Goal: Check status: Check status

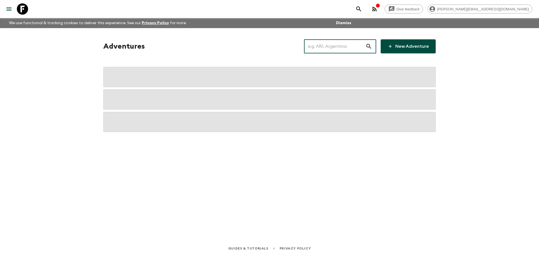
click at [342, 52] on input "text" at bounding box center [334, 46] width 61 height 16
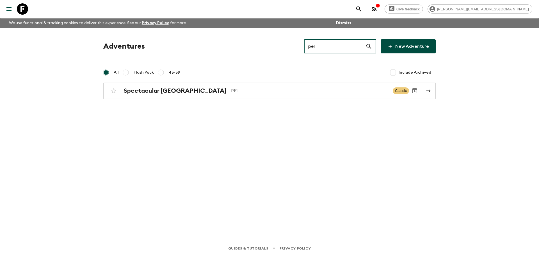
type input "pe1"
click at [263, 81] on div "Adventures pe1 ​ New Adventure All Flash Pack 45-59 Include Archived Spectacula…" at bounding box center [270, 68] width 346 height 59
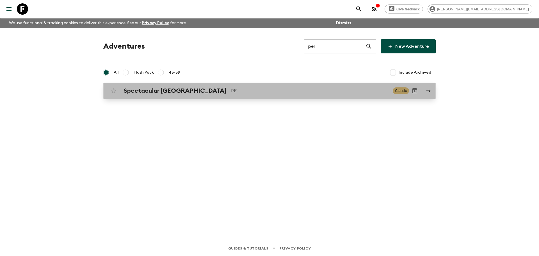
click at [255, 94] on p "PE1" at bounding box center [309, 90] width 157 height 7
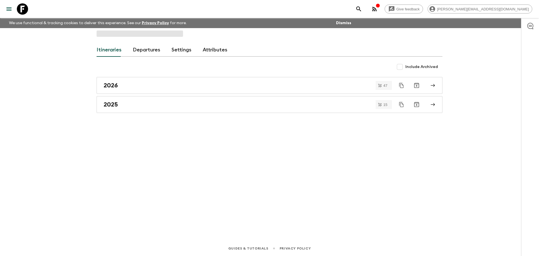
click at [150, 54] on link "Departures" at bounding box center [146, 49] width 27 height 13
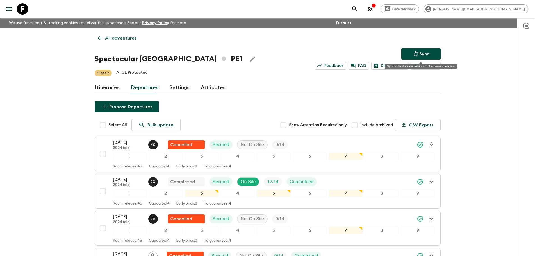
click at [409, 49] on button "Sync" at bounding box center [420, 53] width 39 height 11
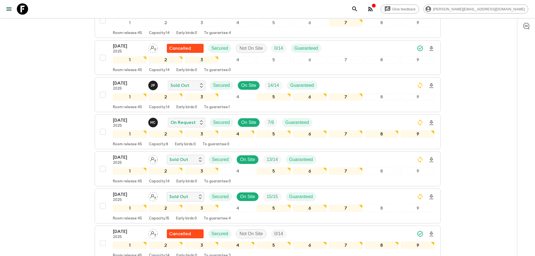
scroll to position [231, 0]
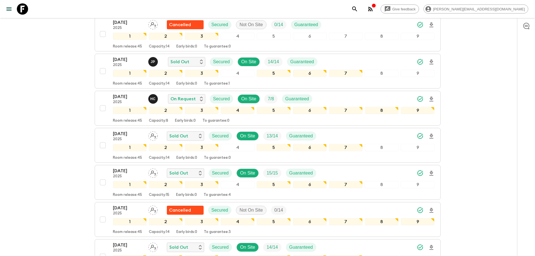
drag, startPoint x: 22, startPoint y: 10, endPoint x: 90, endPoint y: 15, distance: 68.4
click at [22, 10] on icon at bounding box center [22, 8] width 11 height 11
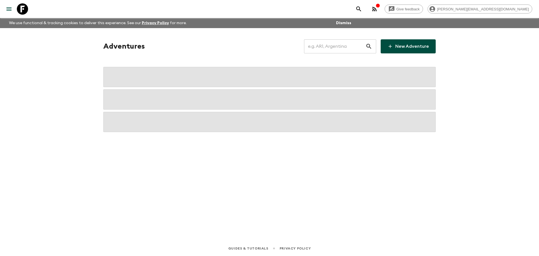
click at [350, 47] on input "text" at bounding box center [334, 46] width 61 height 16
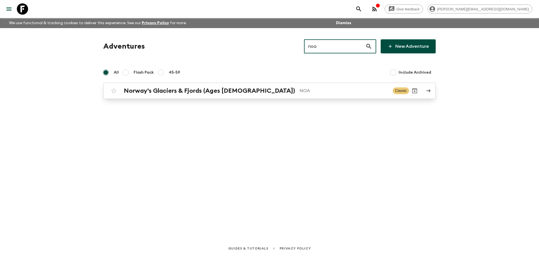
type input "noa"
click at [138, 89] on h2 "Norway's Glaciers & Fjords (Ages [DEMOGRAPHIC_DATA])" at bounding box center [209, 90] width 171 height 7
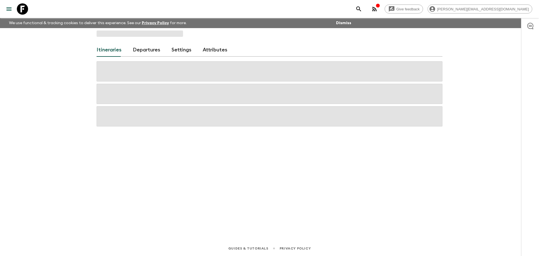
click at [143, 52] on link "Departures" at bounding box center [146, 49] width 27 height 13
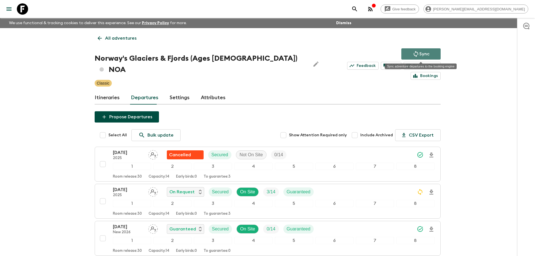
click at [417, 54] on icon "Sync adventure departures to the booking engine" at bounding box center [415, 54] width 7 height 7
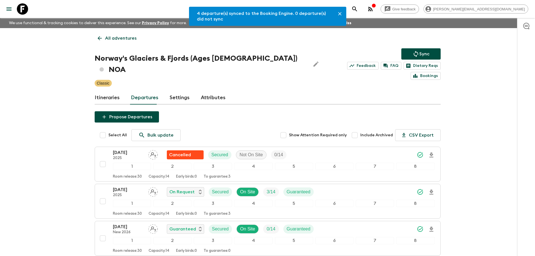
click at [112, 38] on p "All adventures" at bounding box center [120, 38] width 31 height 7
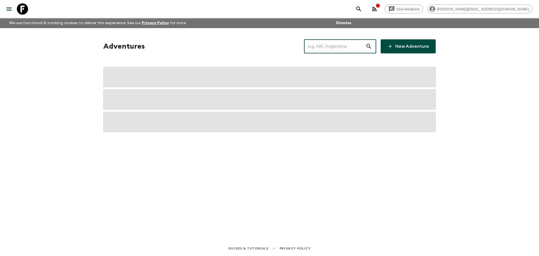
click at [347, 48] on input "text" at bounding box center [334, 46] width 61 height 16
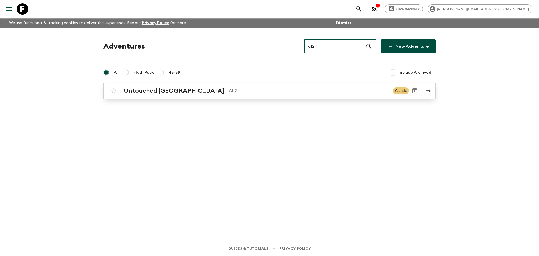
type input "al2"
click at [179, 92] on h2 "Untouched [GEOGRAPHIC_DATA]" at bounding box center [174, 90] width 100 height 7
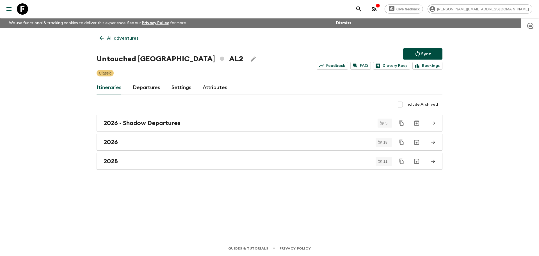
click at [150, 88] on link "Departures" at bounding box center [146, 87] width 27 height 13
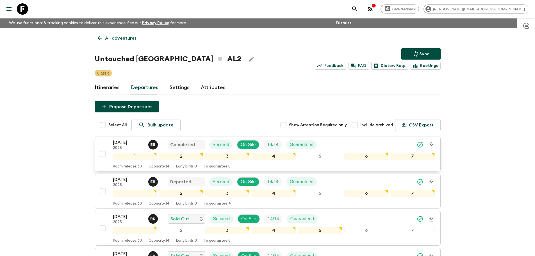
scroll to position [114, 0]
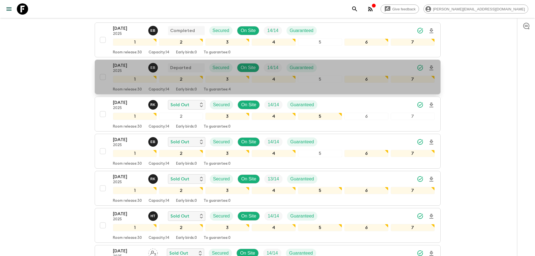
click at [335, 66] on div "[DATE] 2025 E B Departed Secured On Site 14 / 14 Guaranteed" at bounding box center [274, 67] width 322 height 11
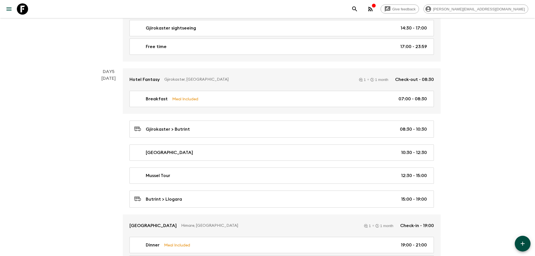
scroll to position [752, 0]
